Goal: Navigation & Orientation: Understand site structure

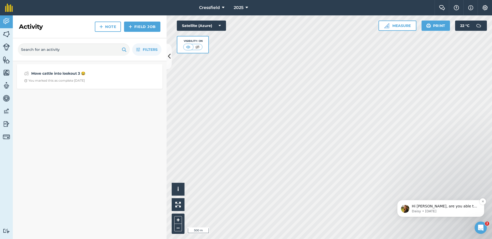
click at [438, 205] on span "Hi [PERSON_NAME], are you able to help by writing a review? ⭐️ Thank you for co…" at bounding box center [444, 241] width 65 height 75
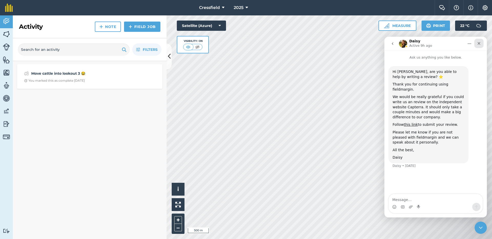
click at [482, 41] on div "Close" at bounding box center [478, 43] width 9 height 9
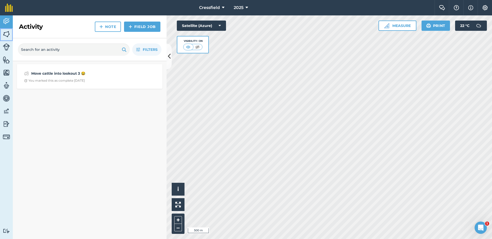
click at [6, 32] on img at bounding box center [6, 34] width 7 height 8
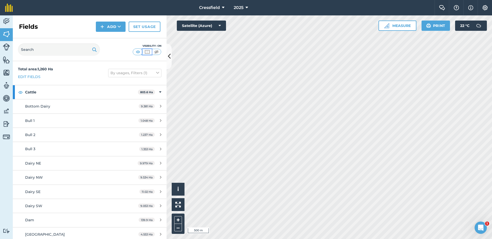
click at [145, 52] on img at bounding box center [147, 51] width 6 height 5
click at [19, 91] on img at bounding box center [20, 92] width 5 height 6
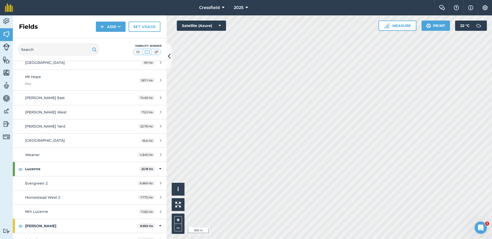
scroll to position [282, 0]
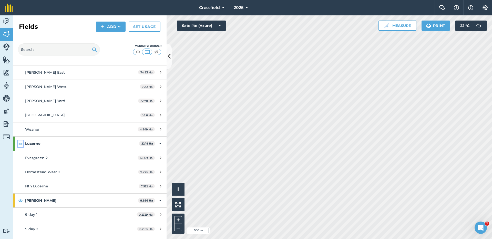
click at [20, 143] on img at bounding box center [20, 143] width 5 height 6
click at [21, 199] on img at bounding box center [20, 200] width 5 height 6
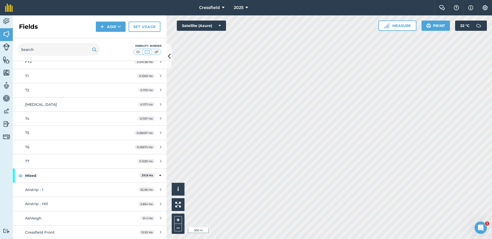
scroll to position [615, 0]
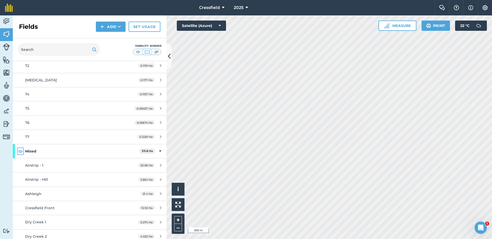
click at [20, 152] on img at bounding box center [20, 151] width 5 height 6
click at [159, 151] on icon at bounding box center [160, 151] width 2 height 6
click at [21, 151] on img at bounding box center [20, 151] width 5 height 6
click at [20, 164] on img at bounding box center [20, 165] width 5 height 6
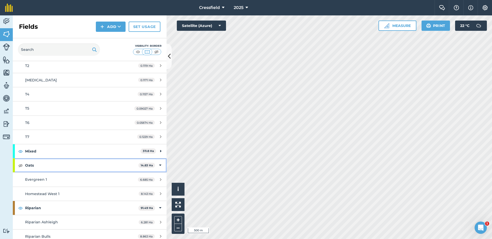
click at [159, 164] on icon at bounding box center [160, 165] width 2 height 6
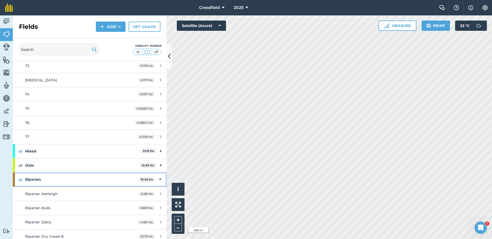
click at [159, 178] on icon at bounding box center [160, 179] width 2 height 6
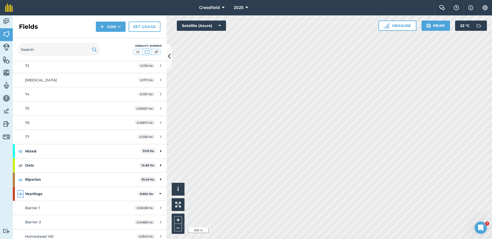
click at [21, 194] on img at bounding box center [20, 193] width 5 height 6
click at [159, 193] on icon at bounding box center [160, 194] width 2 height 6
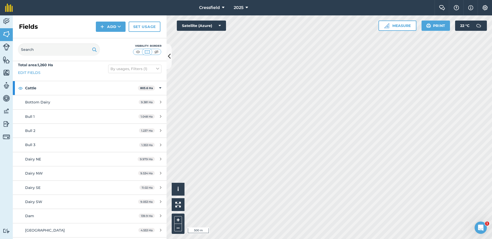
scroll to position [0, 0]
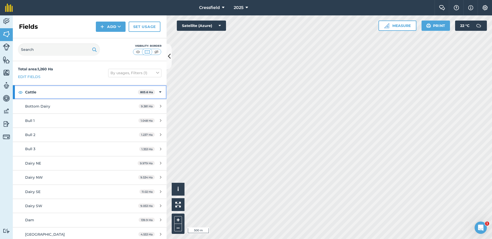
click at [159, 90] on icon at bounding box center [160, 92] width 2 height 6
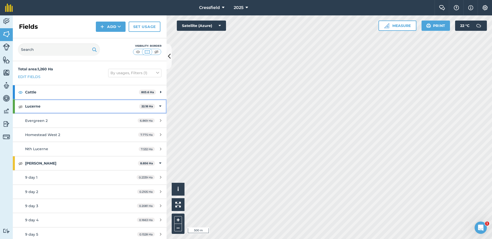
click at [159, 106] on icon at bounding box center [160, 106] width 2 height 6
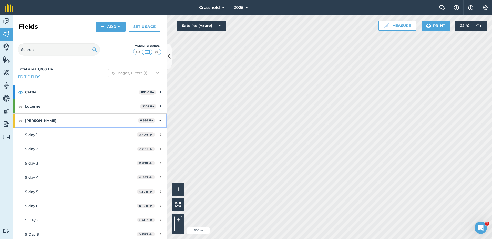
click at [159, 120] on icon at bounding box center [160, 121] width 2 height 6
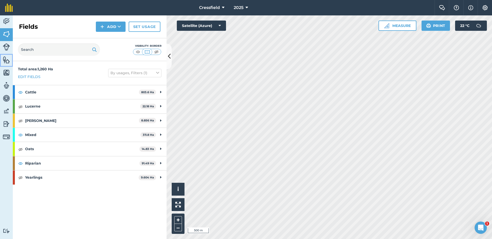
click at [7, 58] on img at bounding box center [6, 60] width 7 height 8
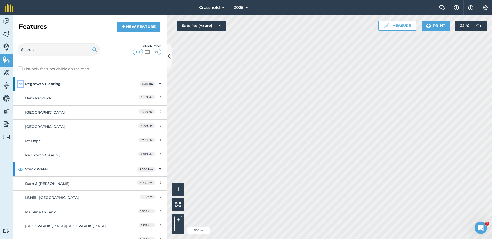
click at [19, 83] on img at bounding box center [20, 84] width 5 height 6
click at [159, 84] on icon at bounding box center [160, 84] width 2 height 6
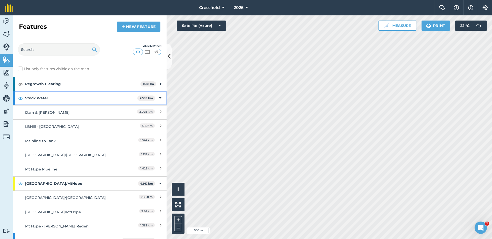
click at [159, 97] on icon at bounding box center [160, 98] width 2 height 6
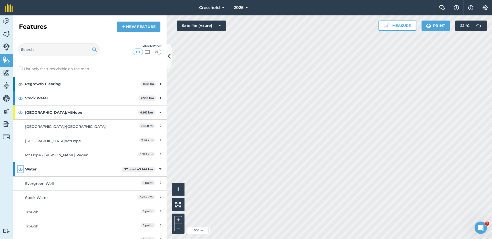
click at [21, 168] on img at bounding box center [20, 169] width 5 height 6
click at [155, 168] on div "Water 37 points / 3.244 km" at bounding box center [90, 169] width 154 height 14
click at [19, 183] on img at bounding box center [20, 183] width 5 height 6
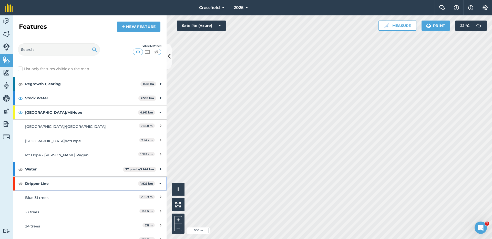
click at [157, 183] on div "Dripper Line 1.828 km" at bounding box center [90, 183] width 154 height 14
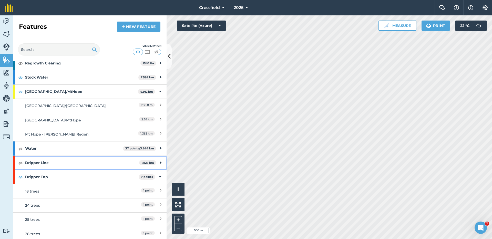
scroll to position [103, 0]
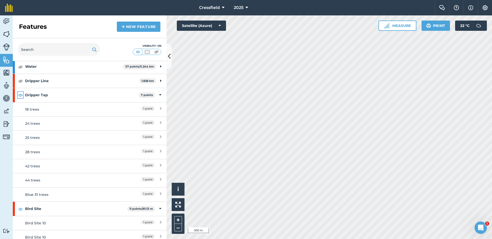
click at [20, 95] on img at bounding box center [20, 95] width 5 height 6
click at [155, 94] on div "Dripper Tap 7 points" at bounding box center [90, 95] width 154 height 14
click at [20, 109] on img at bounding box center [20, 109] width 5 height 6
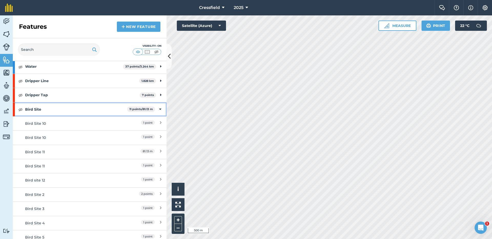
click at [155, 108] on div "Bird Site 11 points / 81.13 m" at bounding box center [90, 109] width 154 height 14
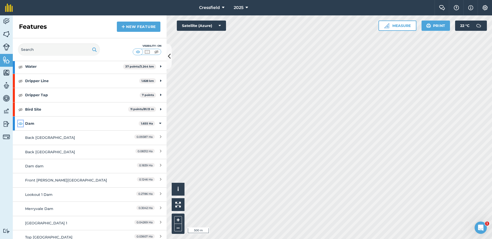
click at [19, 123] on img at bounding box center [20, 123] width 5 height 6
click at [159, 124] on icon at bounding box center [160, 123] width 2 height 6
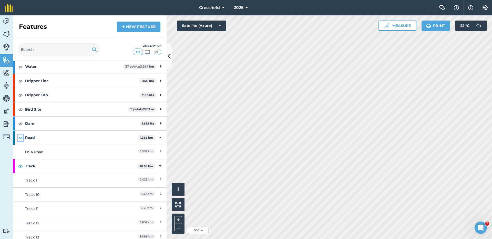
click at [19, 137] on img at bounding box center [20, 138] width 5 height 6
click at [159, 136] on icon at bounding box center [160, 138] width 2 height 6
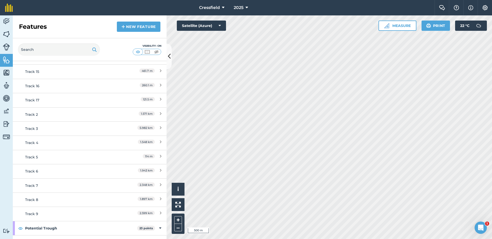
scroll to position [436, 0]
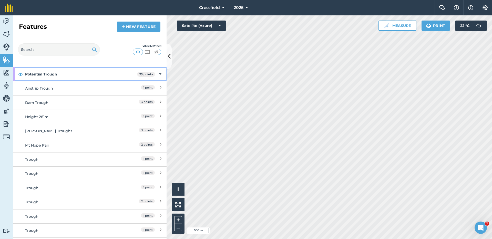
click at [159, 72] on icon at bounding box center [160, 74] width 2 height 6
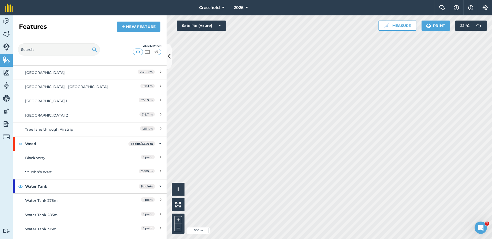
scroll to position [513, 0]
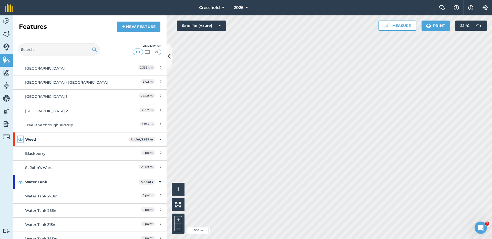
click at [20, 140] on img at bounding box center [20, 139] width 5 height 6
click at [159, 138] on icon at bounding box center [160, 139] width 2 height 6
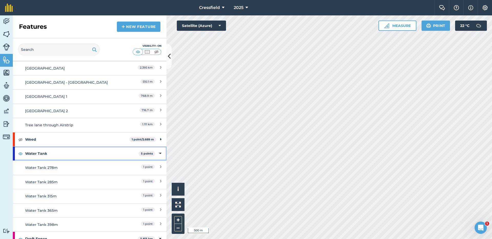
click at [159, 151] on icon at bounding box center [160, 153] width 2 height 6
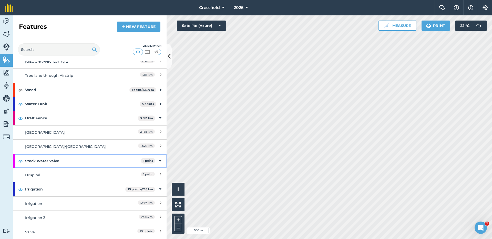
click at [17, 160] on div "Stock Water Valve 1 point" at bounding box center [90, 161] width 154 height 14
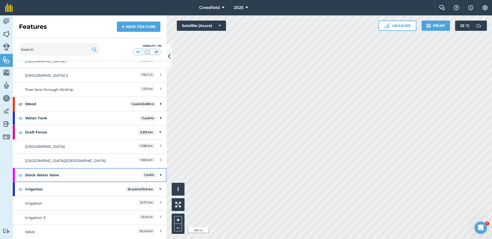
scroll to position [548, 0]
click at [20, 175] on img at bounding box center [20, 175] width 5 height 6
click at [21, 189] on img at bounding box center [20, 189] width 5 height 6
click at [159, 188] on icon at bounding box center [160, 189] width 2 height 6
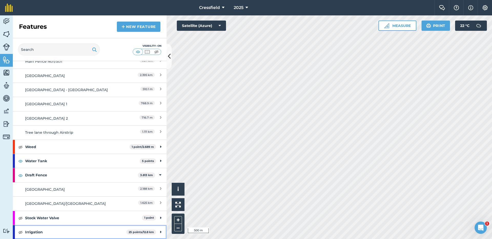
scroll to position [505, 0]
click at [341, 5] on nav "Cressfield 2025" at bounding box center [226, 7] width 417 height 15
